Goal: Task Accomplishment & Management: Complete application form

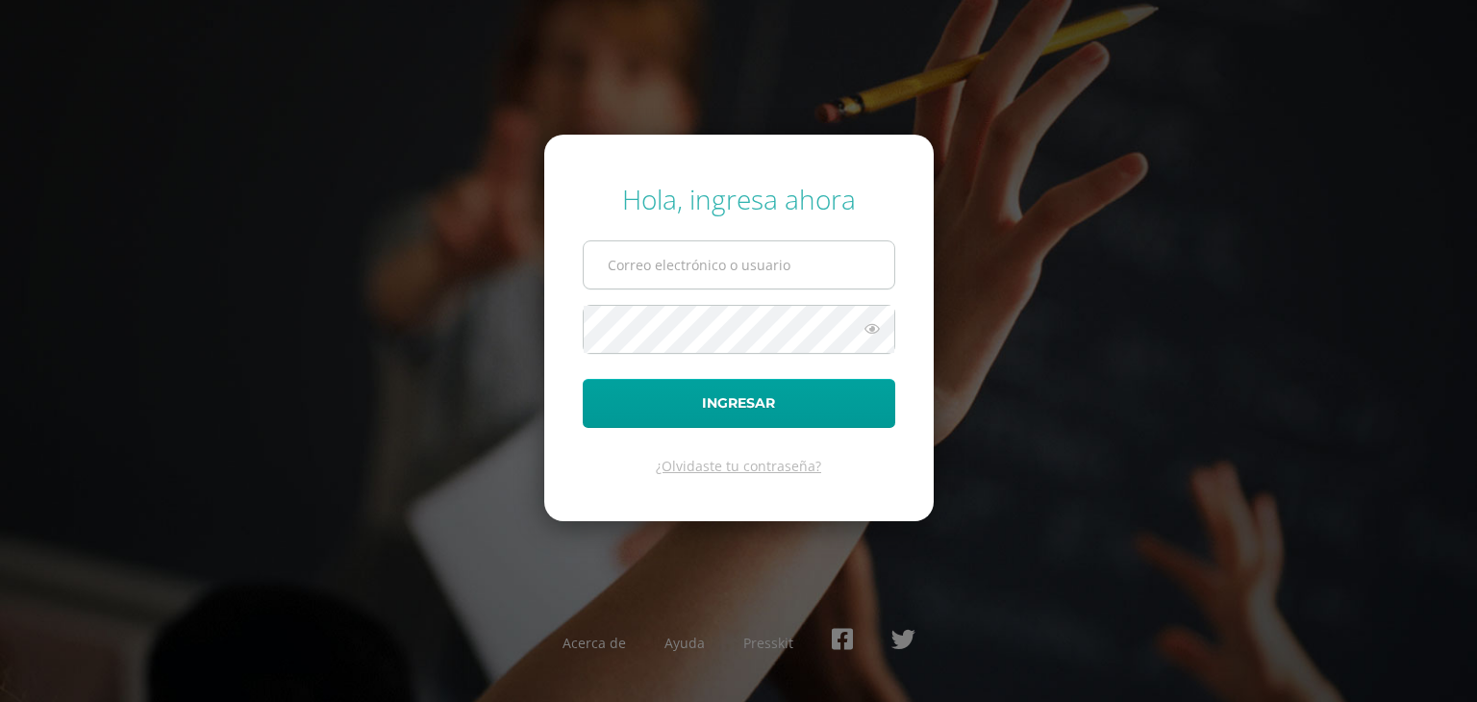
click at [744, 259] on input "text" at bounding box center [739, 264] width 311 height 47
type input "A"
type input "[DOMAIN_NAME]"
click at [583, 379] on button "Ingresar" at bounding box center [739, 403] width 313 height 49
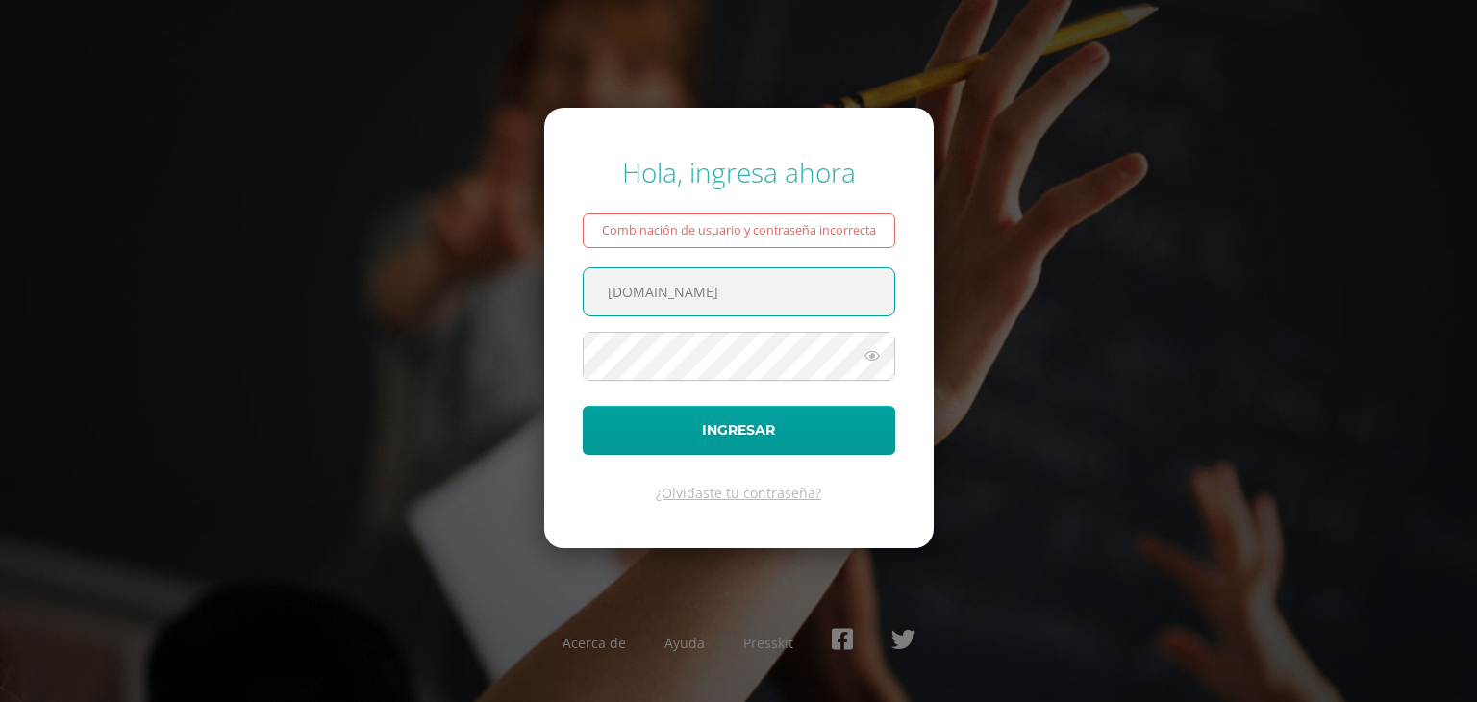
click at [697, 293] on input "angelina.c21qmaiagt.org" at bounding box center [739, 291] width 311 height 47
type input "angelina.c21@maiagt.org"
click at [583, 406] on button "Ingresar" at bounding box center [739, 430] width 313 height 49
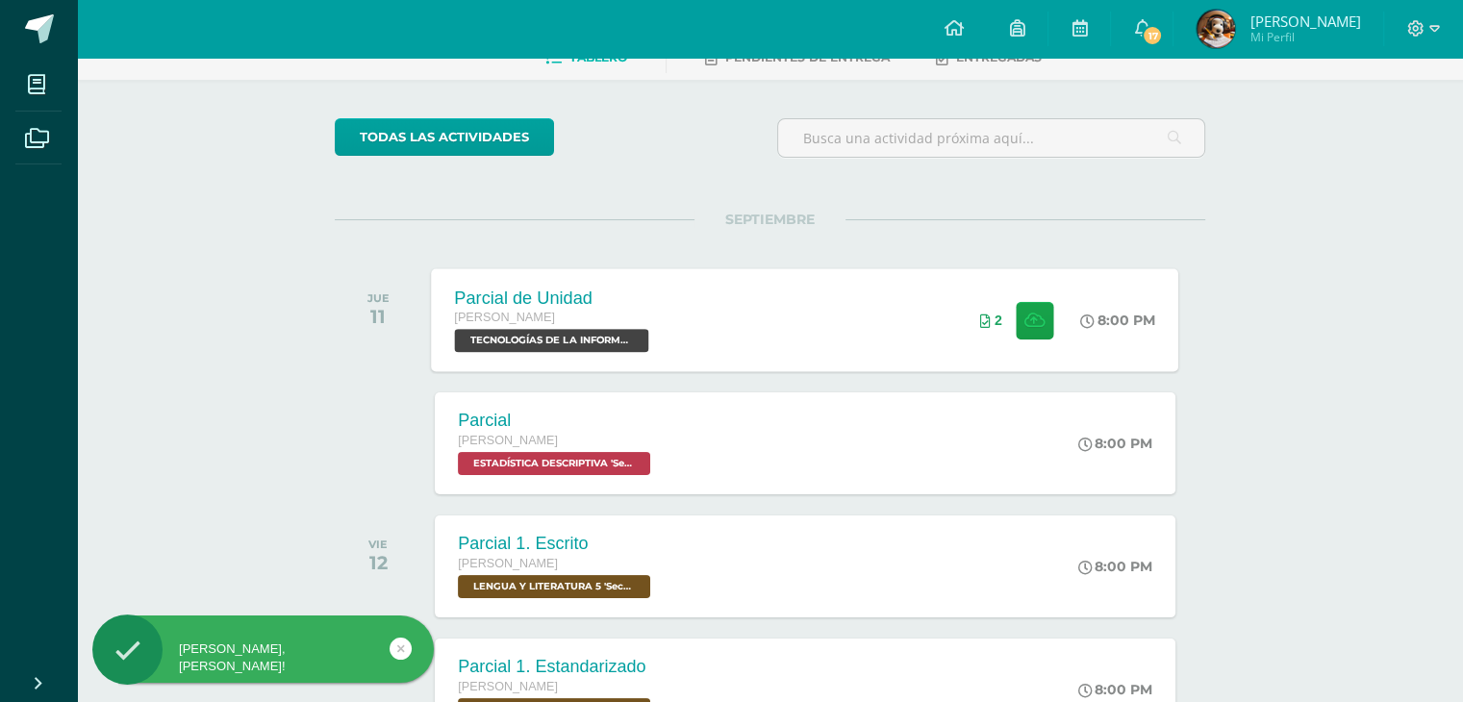
scroll to position [112, 0]
click at [1016, 329] on button at bounding box center [1035, 319] width 38 height 38
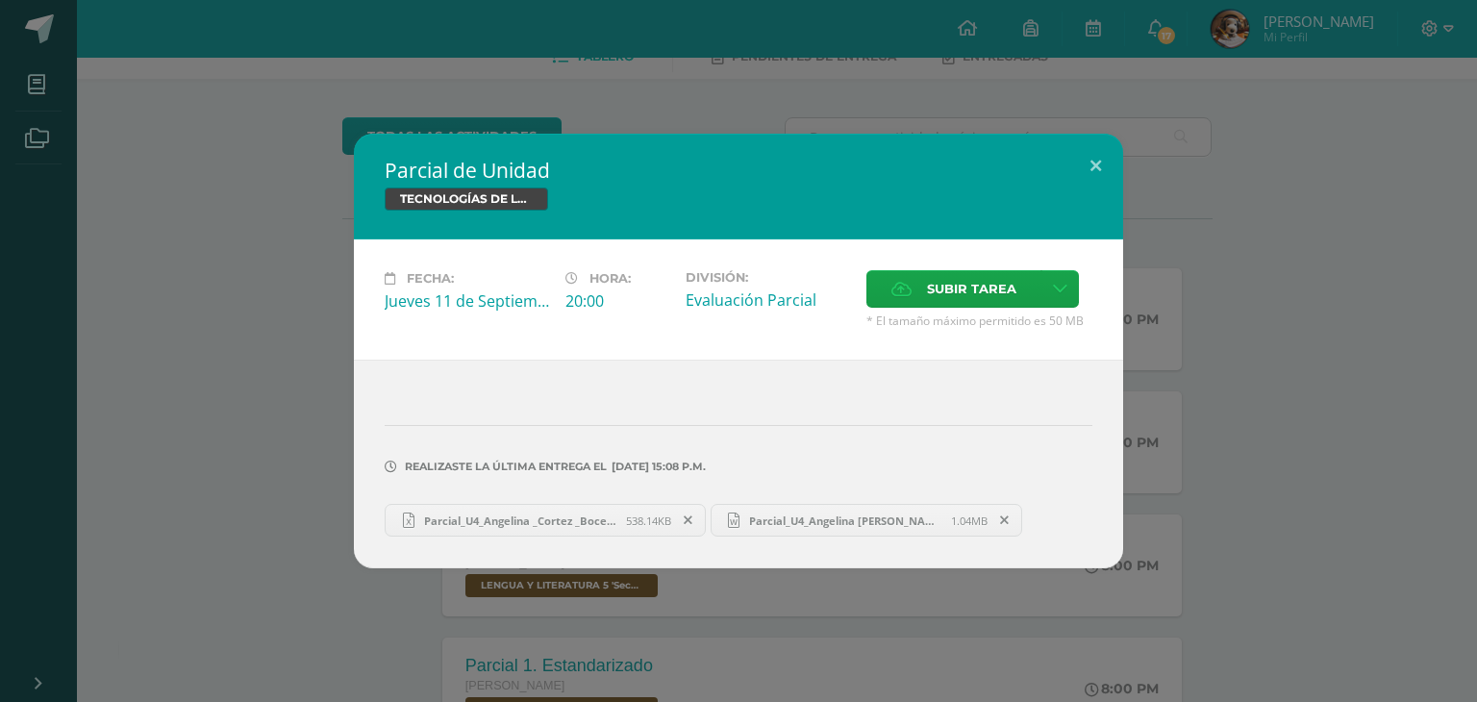
click at [617, 516] on span "Parcial_U4_Angelina _Cortez _Bocel.xlsx" at bounding box center [521, 521] width 212 height 14
click at [808, 518] on span "Parcial_U4_Angelina [PERSON_NAME].docx" at bounding box center [846, 521] width 212 height 14
click at [612, 527] on link "Parcial_U4_Angelina _Cortez _Bocel.xlsx 538.14KB" at bounding box center [545, 520] width 321 height 33
click at [686, 510] on span at bounding box center [688, 520] width 33 height 21
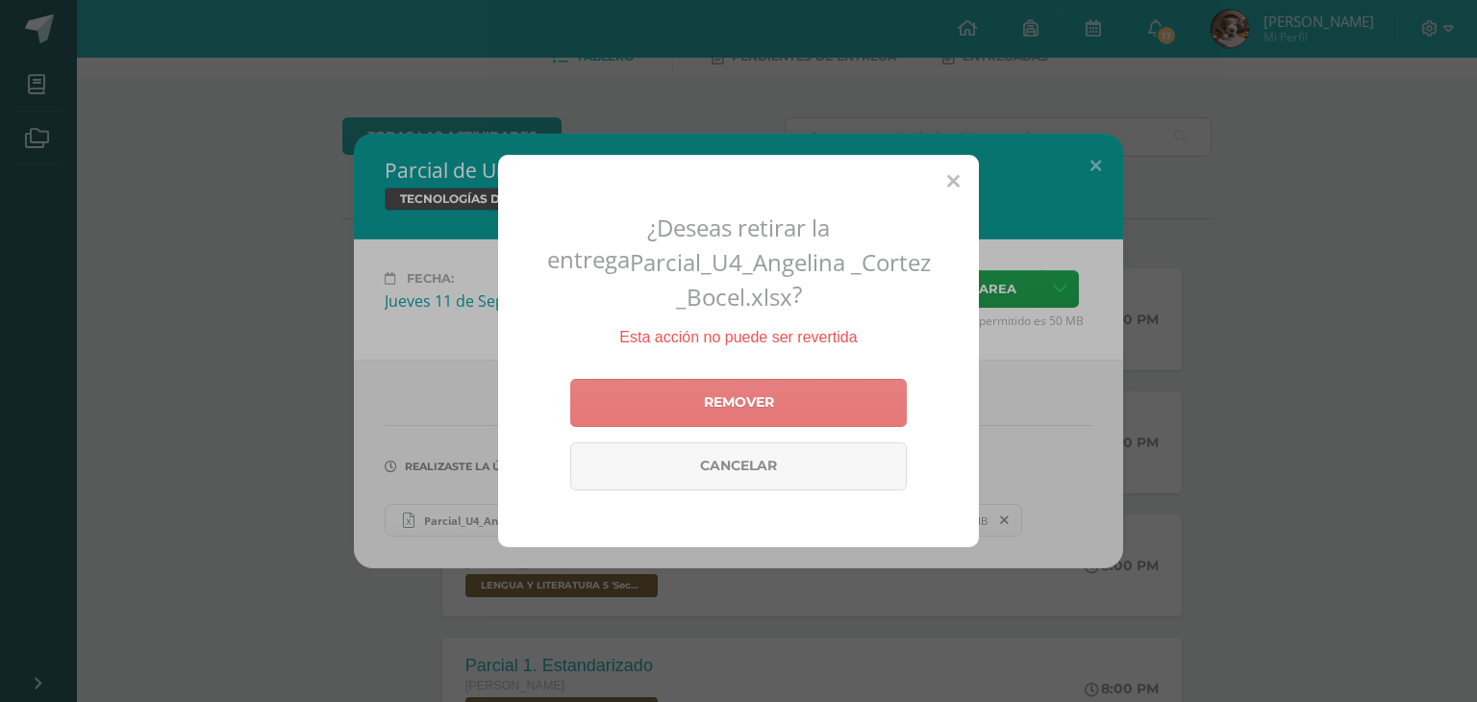
click at [741, 405] on link "Remover" at bounding box center [738, 403] width 337 height 48
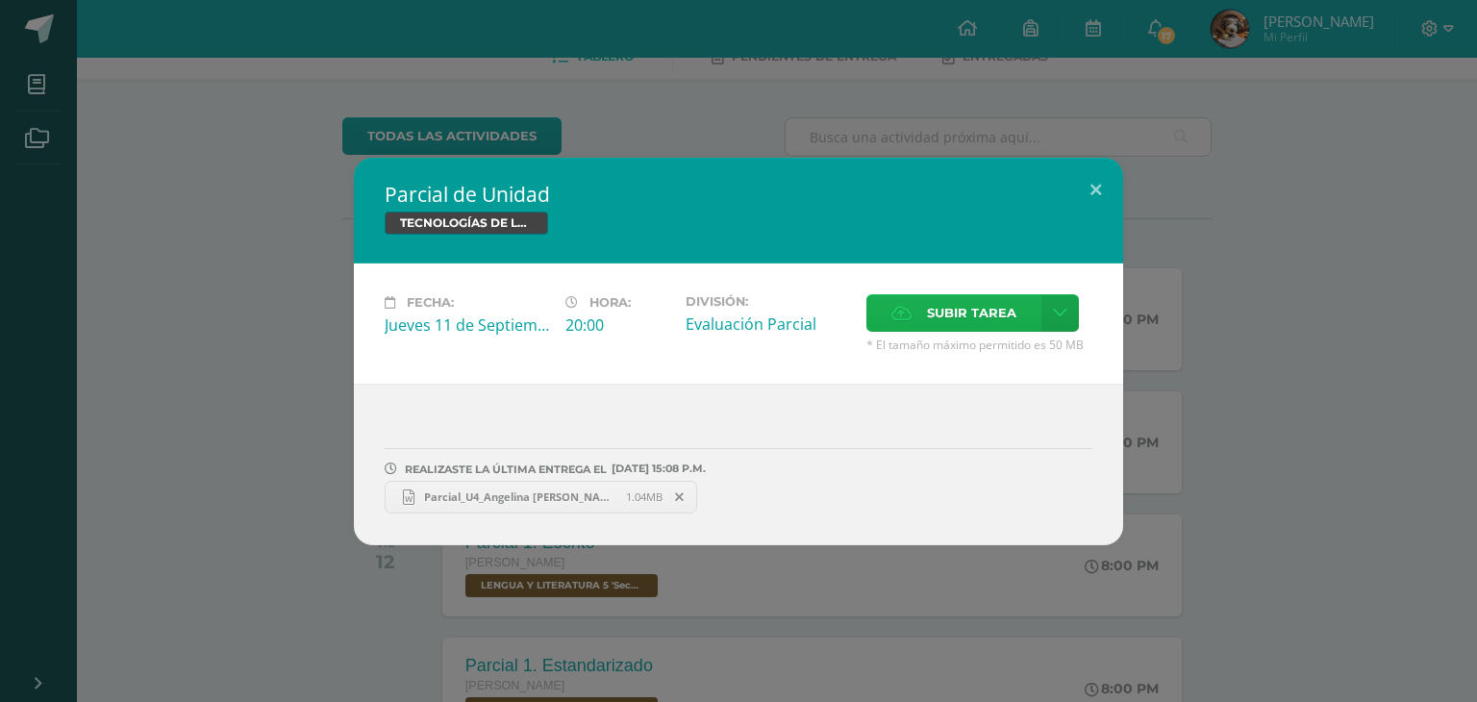
click at [983, 319] on span "Subir tarea" at bounding box center [971, 313] width 89 height 36
click at [0, 0] on input "Subir tarea" at bounding box center [0, 0] width 0 height 0
click at [680, 496] on icon at bounding box center [679, 497] width 9 height 13
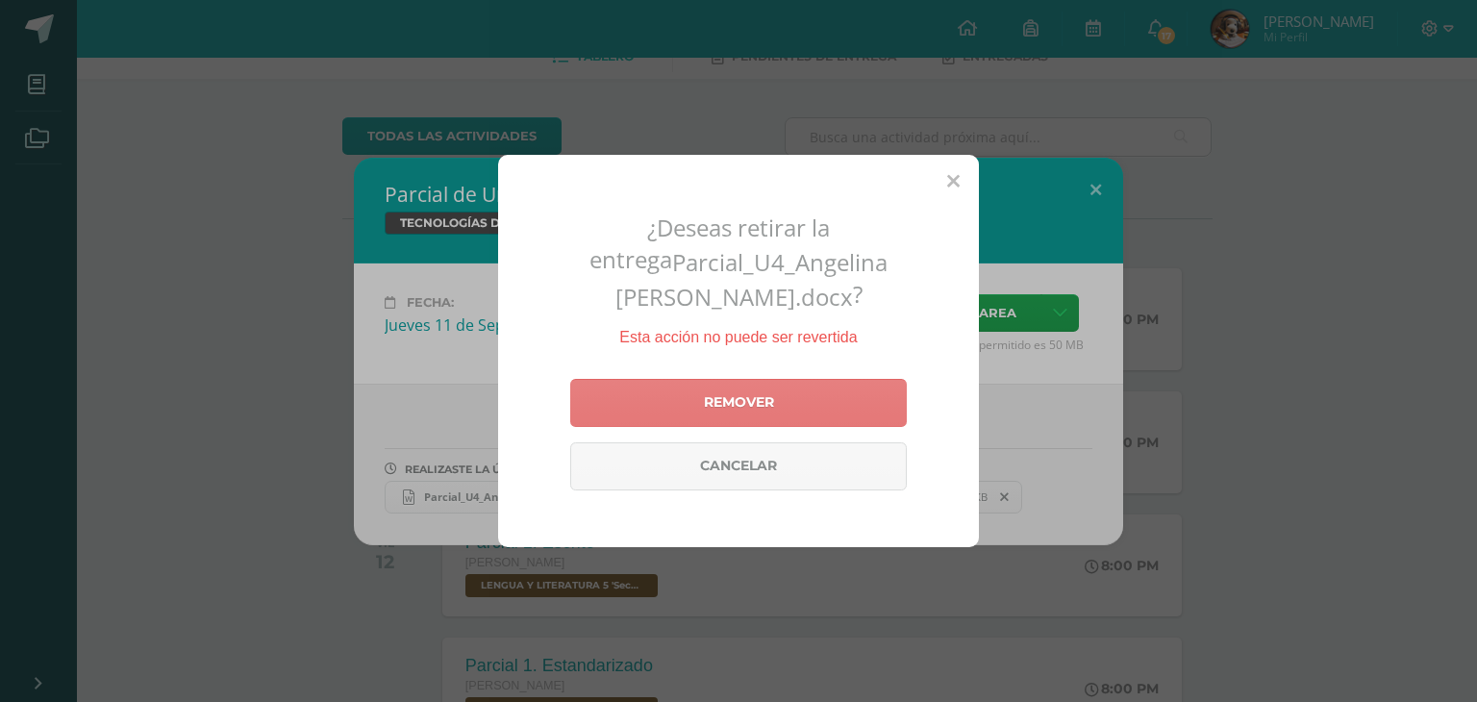
click at [739, 393] on link "Remover" at bounding box center [738, 403] width 337 height 48
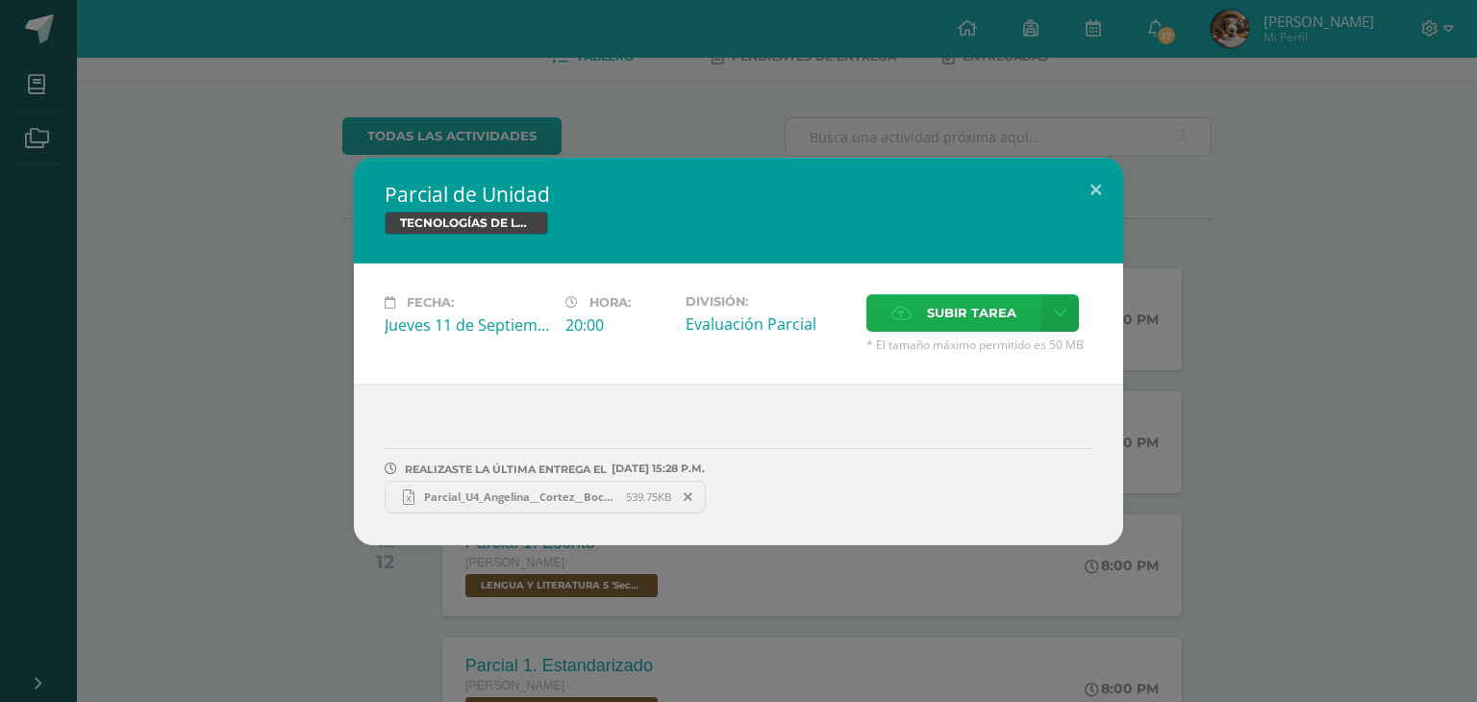
click at [927, 315] on span "Subir tarea" at bounding box center [971, 313] width 89 height 36
click at [0, 0] on input "Subir tarea" at bounding box center [0, 0] width 0 height 0
click at [1223, 355] on div "Parcial de Unidad TECNOLOGÍAS DE LA INFORMACIÓN Y LA COMUNICACIÓN 5 Fecha: Juev…" at bounding box center [739, 352] width 1462 height 388
